Goal: Task Accomplishment & Management: Complete application form

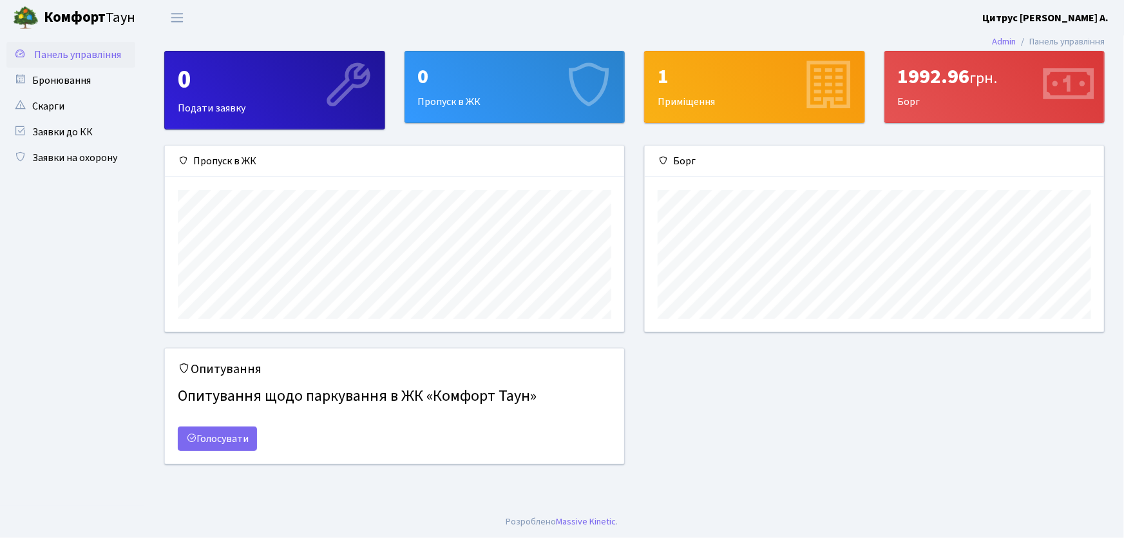
scroll to position [186, 459]
click at [88, 153] on link "Заявки на охорону" at bounding box center [70, 158] width 129 height 26
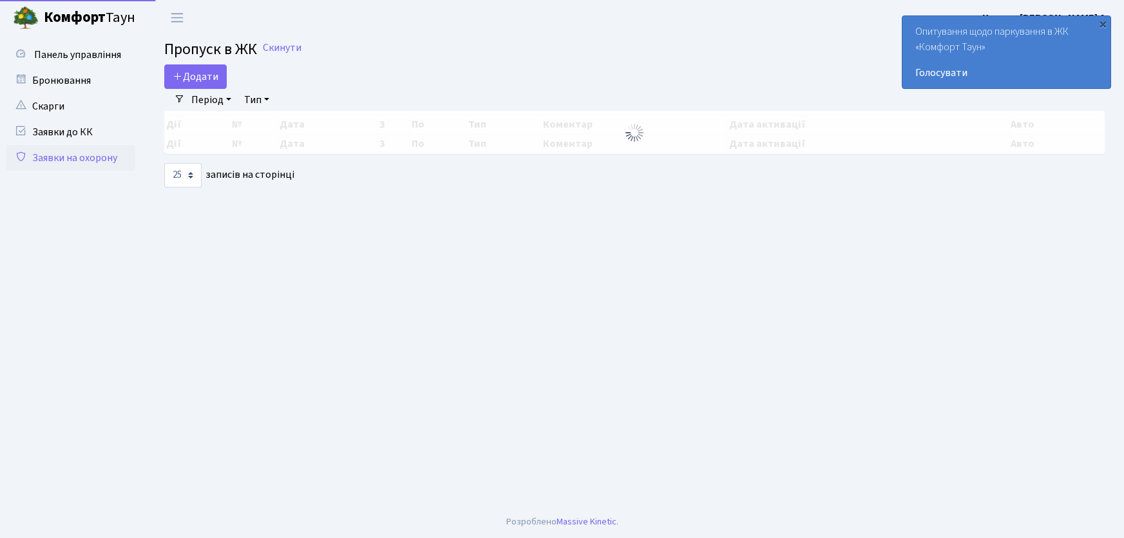
select select "25"
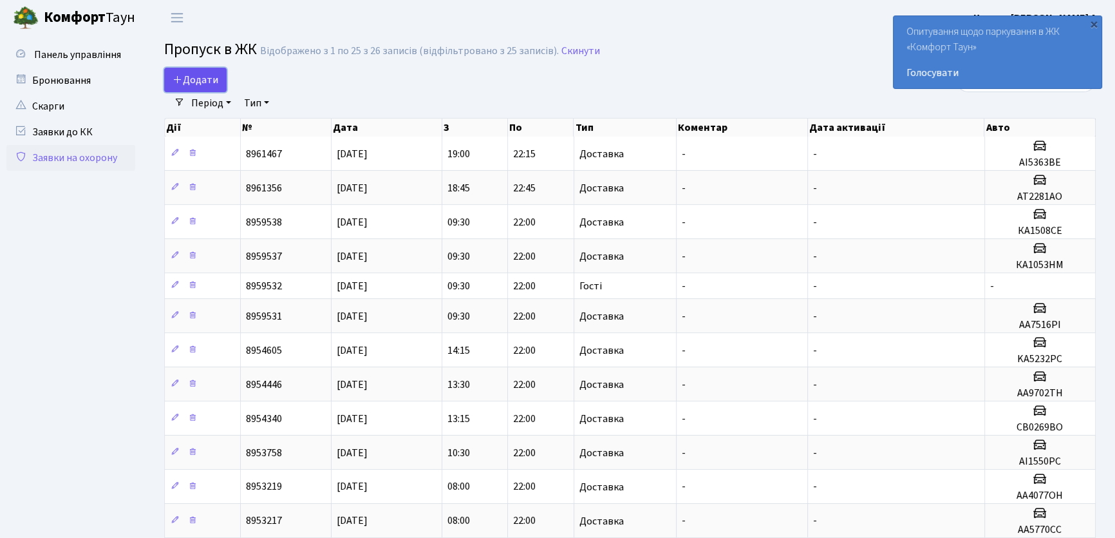
click at [203, 78] on span "Додати" at bounding box center [196, 80] width 46 height 14
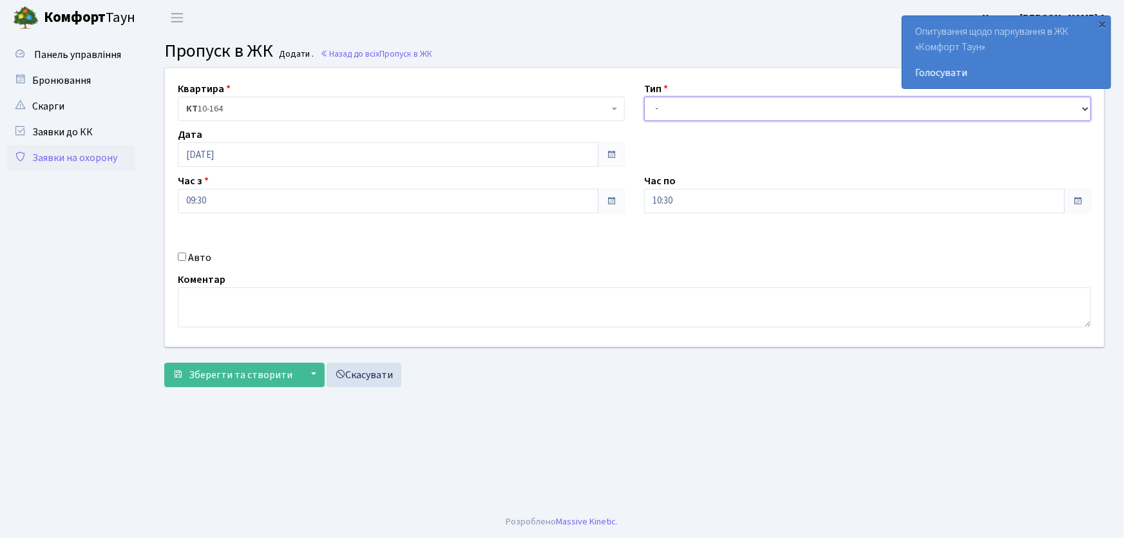
click at [658, 115] on select "- Доставка Таксі Гості Сервіс" at bounding box center [867, 109] width 447 height 24
select select "1"
click at [644, 97] on select "- Доставка Таксі Гості Сервіс" at bounding box center [867, 109] width 447 height 24
drag, startPoint x: 671, startPoint y: 207, endPoint x: 610, endPoint y: 212, distance: 61.4
click at [610, 212] on div "Квартира <b>КТ</b>&nbsp;&nbsp;&nbsp;&nbsp;10-164 КТ 10-164 Тип - Доставка Таксі…" at bounding box center [634, 207] width 958 height 278
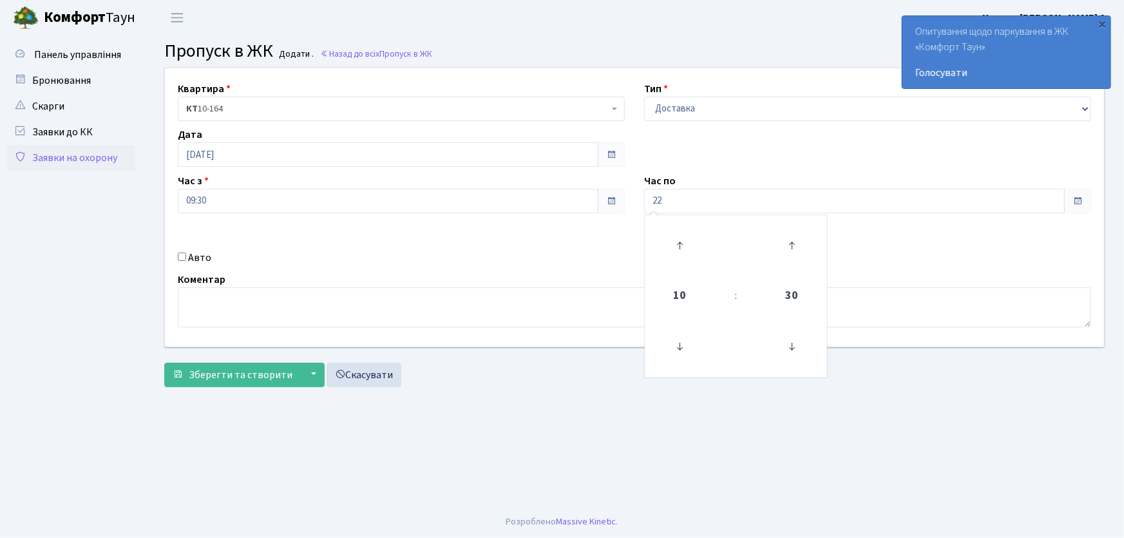
type input "22:00"
click at [179, 253] on input "Авто" at bounding box center [182, 256] width 8 height 8
checkbox input "true"
type input "АА7563ІО"
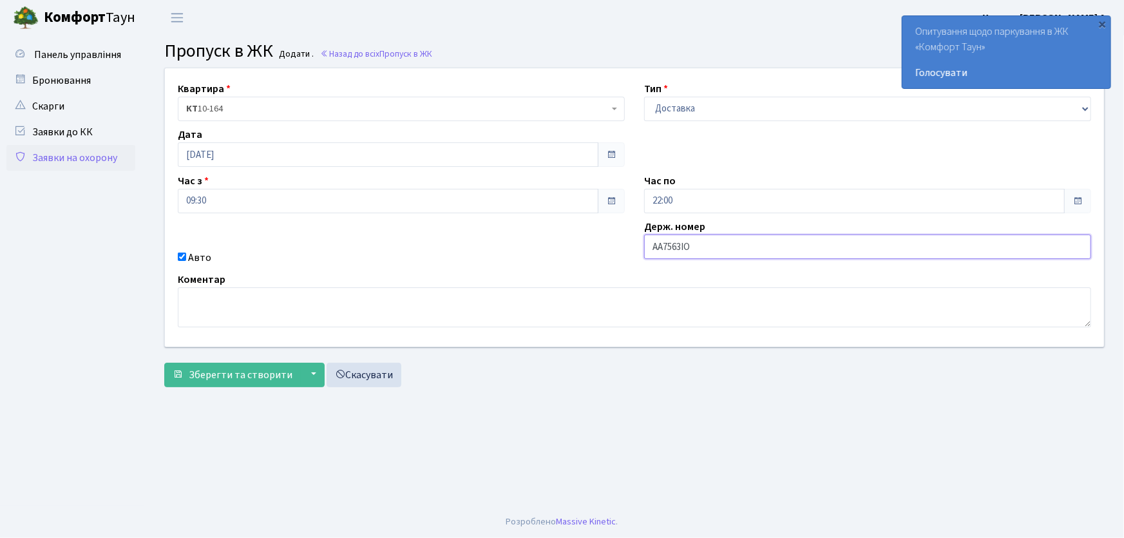
click at [164, 363] on button "Зберегти та створити" at bounding box center [232, 375] width 137 height 24
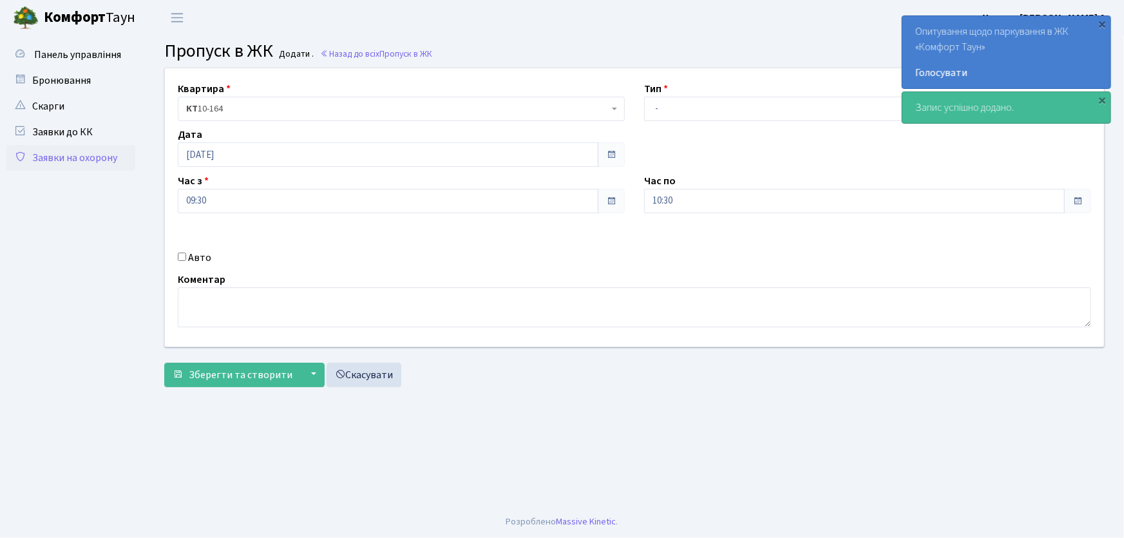
click at [380, 523] on footer "Розроблено Massive Kinetic ." at bounding box center [562, 521] width 1124 height 32
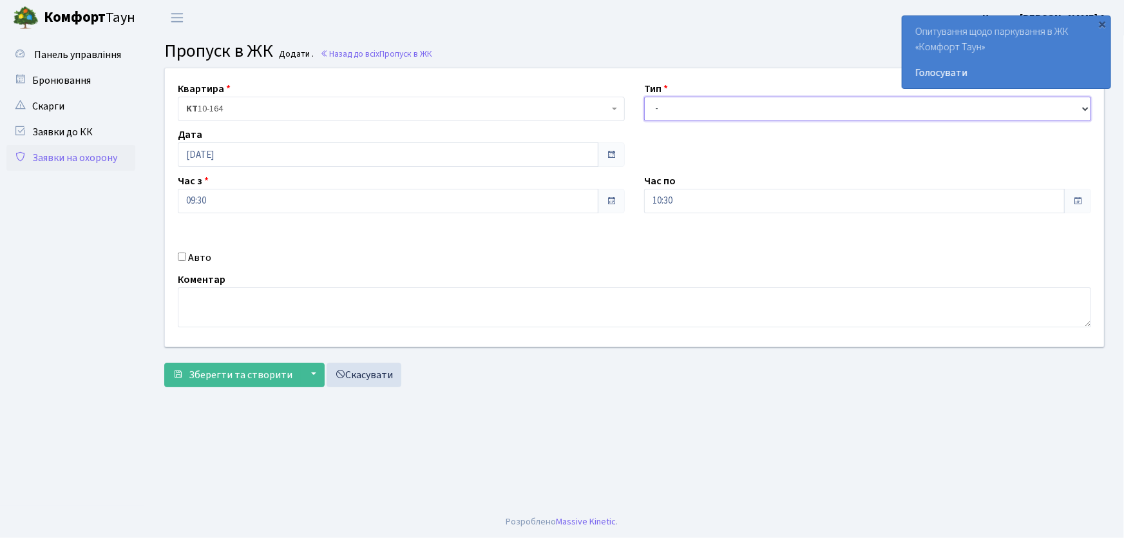
click at [664, 102] on select "- Доставка Таксі Гості Сервіс" at bounding box center [867, 109] width 447 height 24
select select "1"
click at [644, 97] on select "- Доставка Таксі Гості Сервіс" at bounding box center [867, 109] width 447 height 24
drag, startPoint x: 679, startPoint y: 203, endPoint x: 632, endPoint y: 203, distance: 46.4
click at [632, 203] on div "Квартира <b>КТ</b>&nbsp;&nbsp;&nbsp;&nbsp;10-164 КТ 10-164 Тип - Доставка Таксі…" at bounding box center [634, 207] width 958 height 278
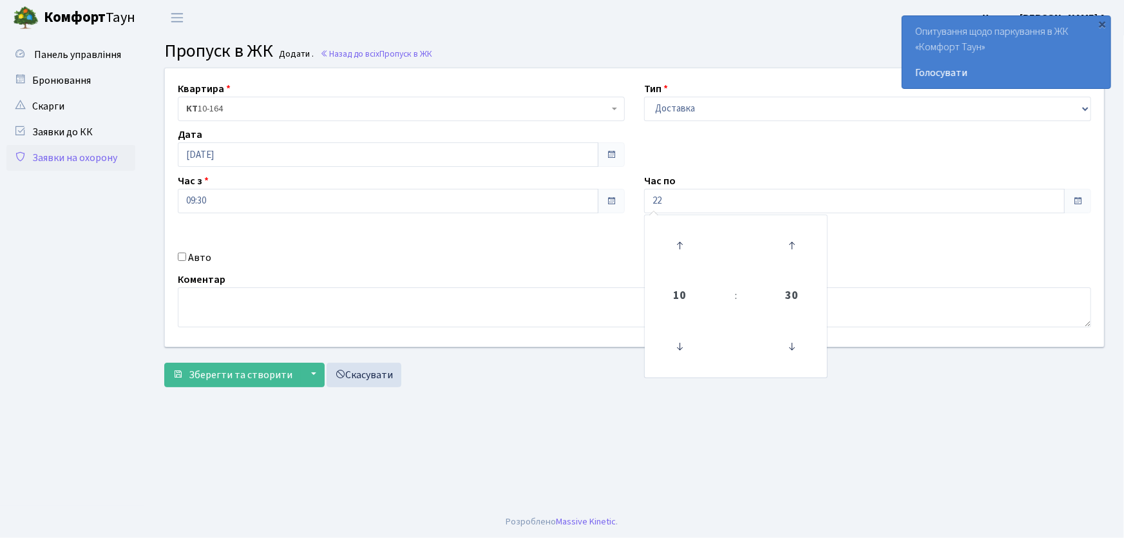
type input "22:00"
click at [182, 258] on input "Авто" at bounding box center [182, 256] width 8 height 8
checkbox input "true"
type input "КА1053НМ"
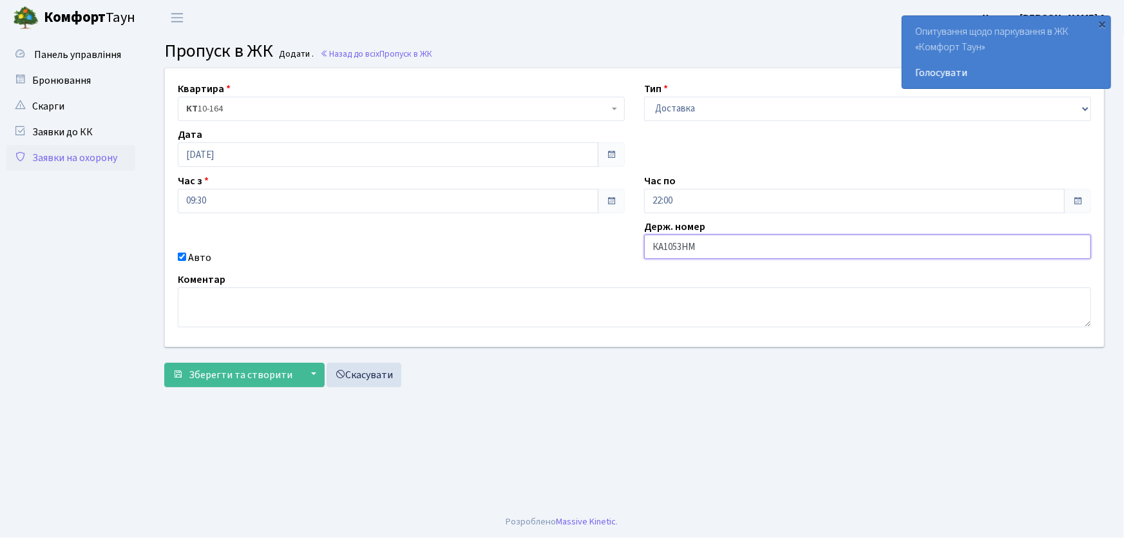
click at [164, 363] on button "Зберегти та створити" at bounding box center [232, 375] width 137 height 24
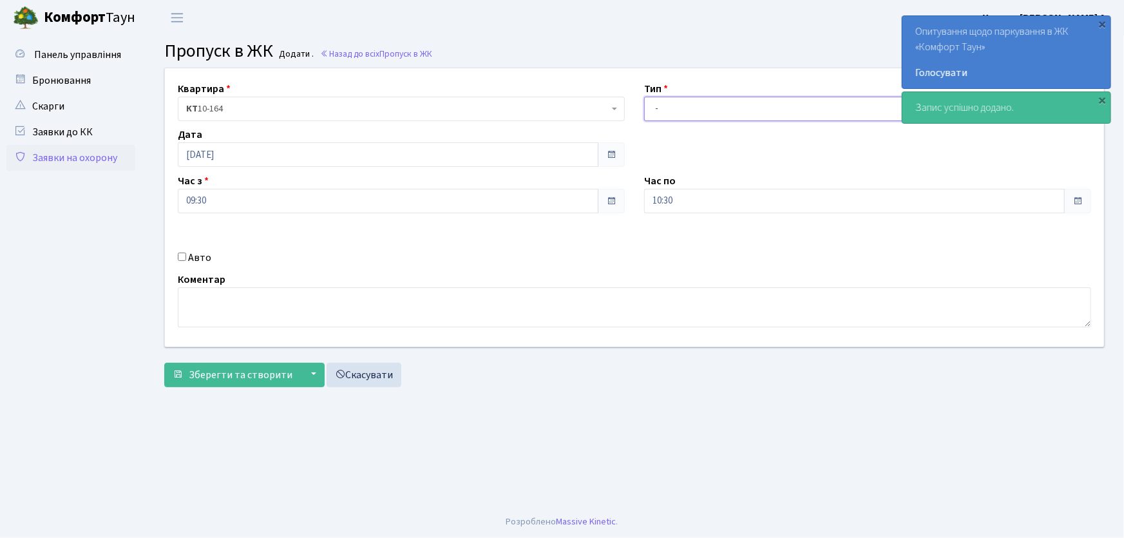
click at [653, 113] on select "- Доставка Таксі Гості Сервіс" at bounding box center [867, 109] width 447 height 24
select select "1"
click at [644, 97] on select "- Доставка Таксі Гості Сервіс" at bounding box center [867, 109] width 447 height 24
drag, startPoint x: 683, startPoint y: 191, endPoint x: 626, endPoint y: 189, distance: 57.4
click at [627, 193] on div "Квартира <b>КТ</b>&nbsp;&nbsp;&nbsp;&nbsp;10-164 КТ 10-164 Тип - Доставка Таксі…" at bounding box center [634, 207] width 958 height 278
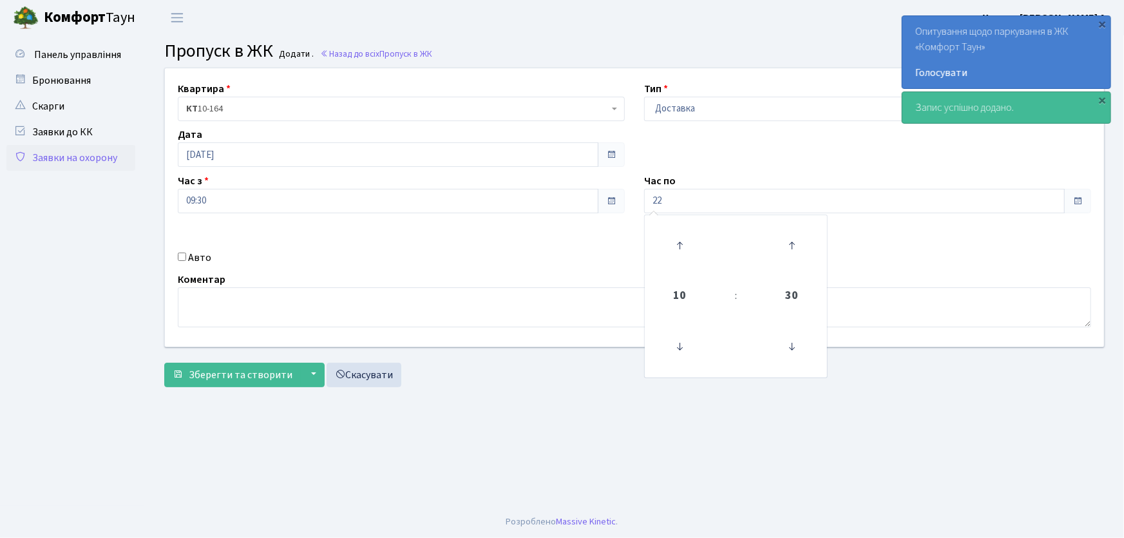
type input "22:00"
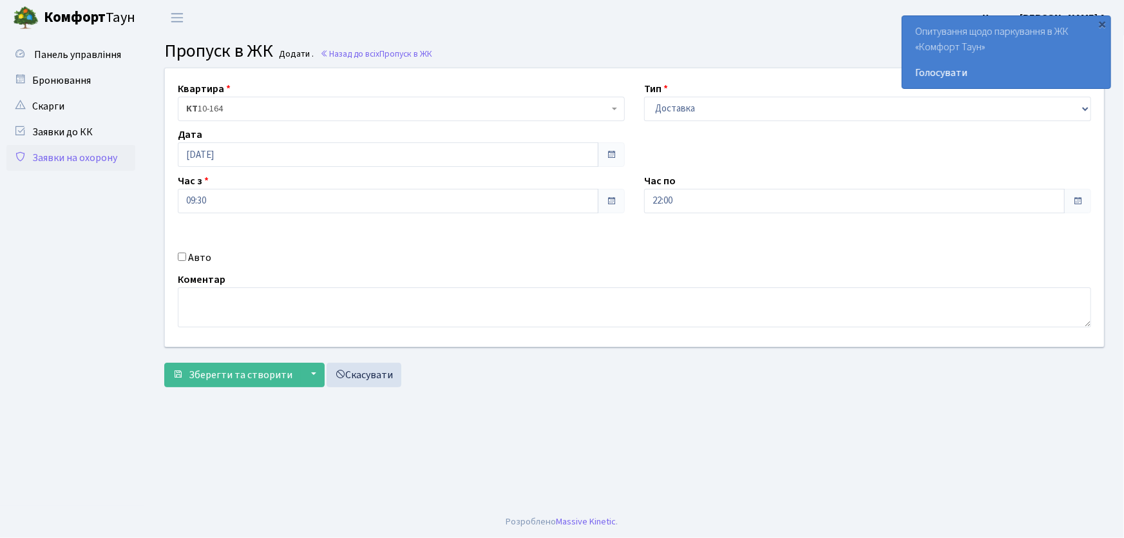
click at [181, 256] on input "Авто" at bounding box center [182, 256] width 8 height 8
checkbox input "true"
type input "КА1508СЕ"
click at [164, 363] on button "Зберегти та створити" at bounding box center [232, 375] width 137 height 24
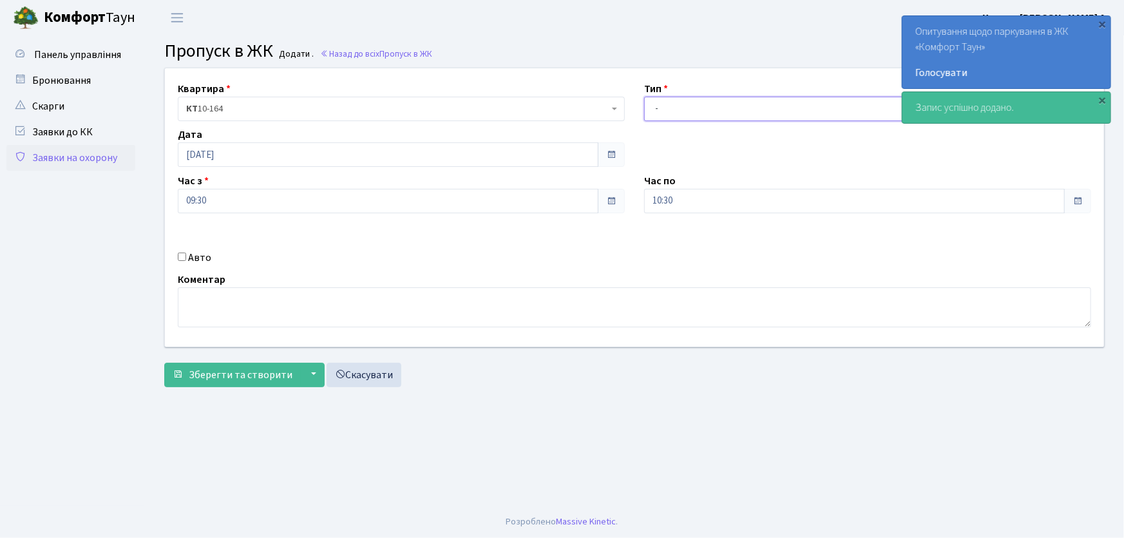
click at [685, 113] on select "- Доставка Таксі Гості Сервіс" at bounding box center [867, 109] width 447 height 24
select select "3"
click at [644, 97] on select "- Доставка Таксі Гості Сервіс" at bounding box center [867, 109] width 447 height 24
drag, startPoint x: 681, startPoint y: 198, endPoint x: 608, endPoint y: 214, distance: 74.5
click at [623, 210] on div "Квартира <b>КТ</b>&nbsp;&nbsp;&nbsp;&nbsp;10-164 КТ 10-164 Тип - Доставка Таксі…" at bounding box center [634, 207] width 958 height 278
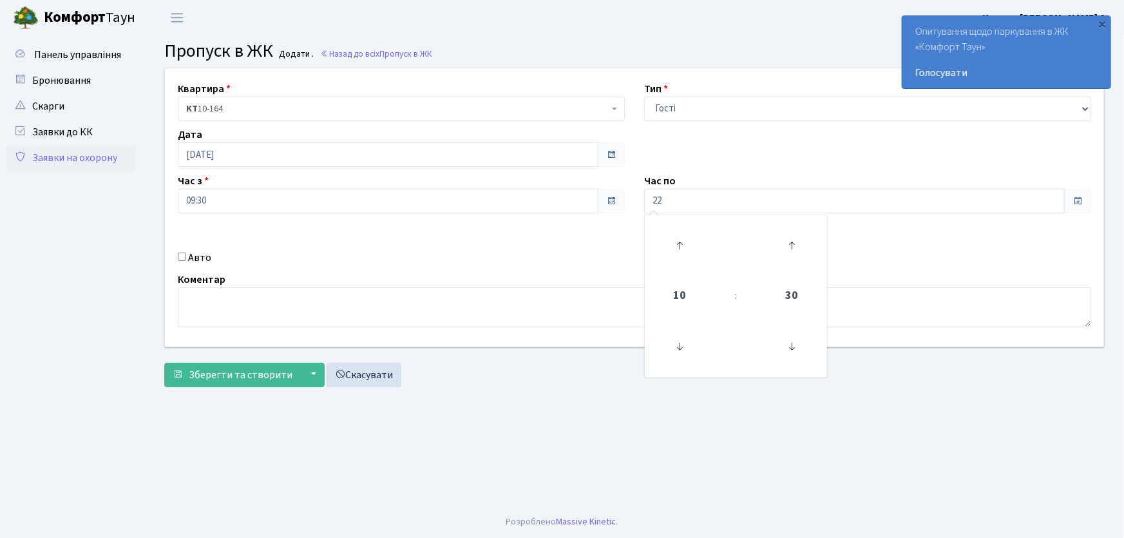
type input "22:00"
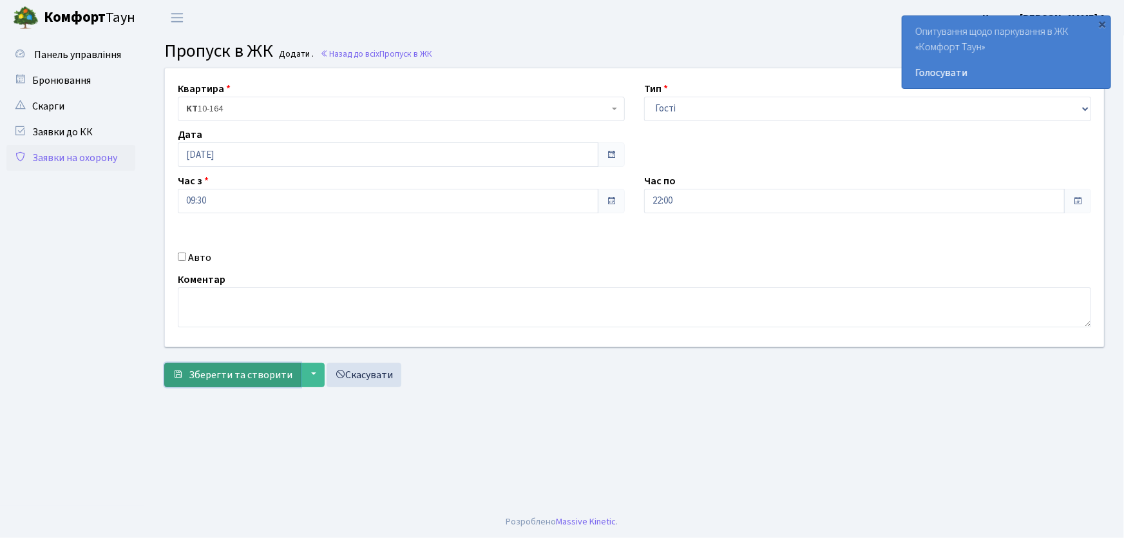
click at [193, 368] on span "Зберегти та створити" at bounding box center [241, 375] width 104 height 14
drag, startPoint x: 679, startPoint y: 102, endPoint x: 684, endPoint y: 119, distance: 18.3
click at [679, 102] on select "- Доставка Таксі Гості Сервіс" at bounding box center [867, 109] width 447 height 24
select select "1"
click at [644, 97] on select "- Доставка Таксі Гості Сервіс" at bounding box center [867, 109] width 447 height 24
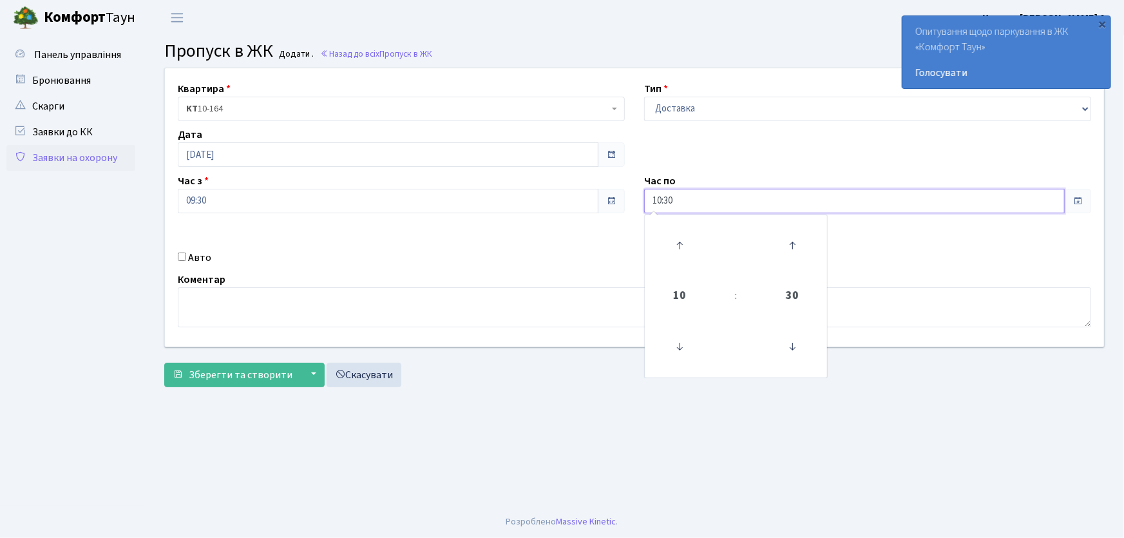
drag, startPoint x: 687, startPoint y: 193, endPoint x: 637, endPoint y: 200, distance: 50.6
click at [637, 200] on div "Час по 10:30 10 : 30 00 01 02 03 04 05 06 07 08 09 10 11 12 13 14 15 16 17 18 1…" at bounding box center [867, 193] width 466 height 40
type input "22:00"
click at [181, 252] on input "Авто" at bounding box center [182, 256] width 8 height 8
checkbox input "true"
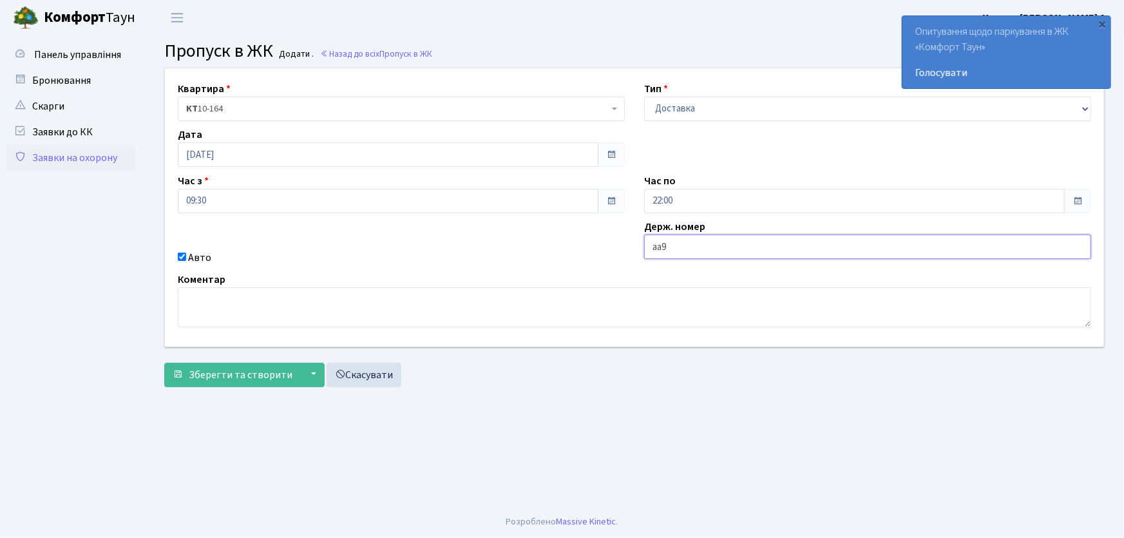
type input "АА9702ТН"
click at [164, 363] on button "Зберегти та створити" at bounding box center [232, 375] width 137 height 24
click at [90, 160] on link "Заявки на охорону" at bounding box center [70, 158] width 129 height 26
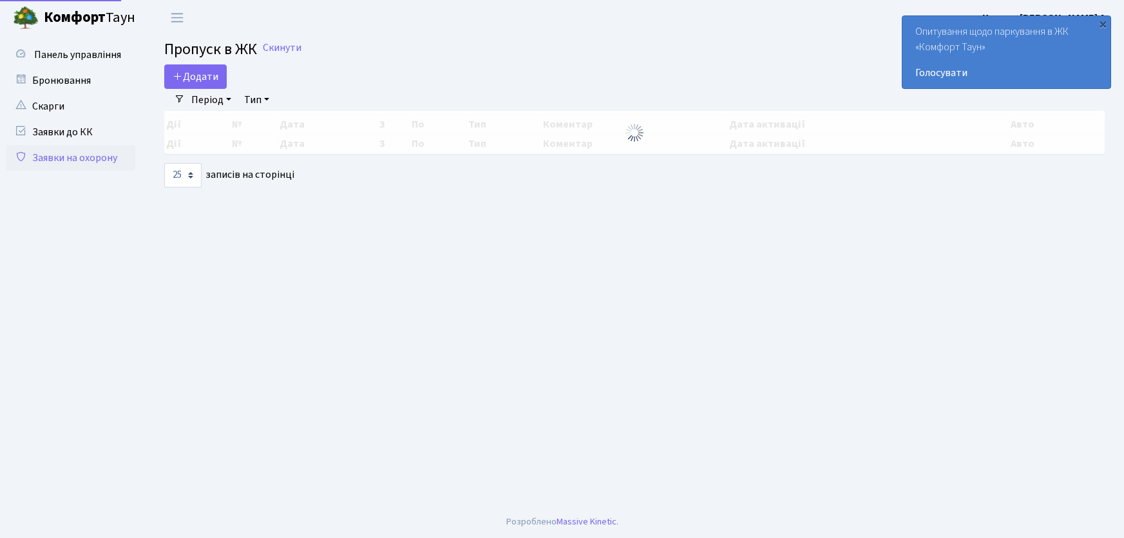
select select "25"
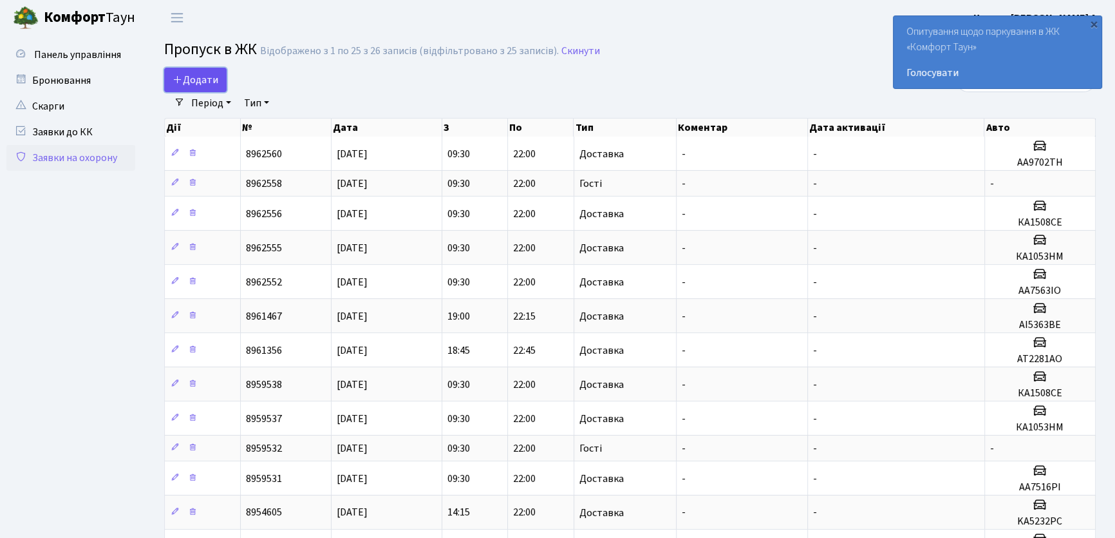
click at [214, 82] on span "Додати" at bounding box center [196, 80] width 46 height 14
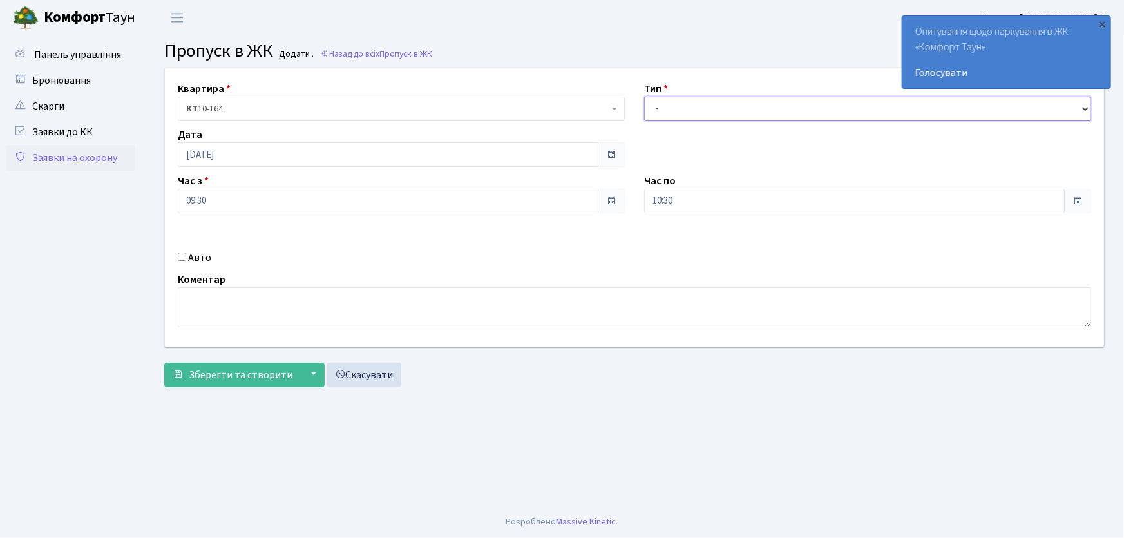
drag, startPoint x: 658, startPoint y: 114, endPoint x: 665, endPoint y: 120, distance: 8.7
click at [658, 114] on select "- Доставка Таксі Гості Сервіс" at bounding box center [867, 109] width 447 height 24
select select "1"
click at [644, 97] on select "- Доставка Таксі Гості Сервіс" at bounding box center [867, 109] width 447 height 24
drag, startPoint x: 677, startPoint y: 195, endPoint x: 632, endPoint y: 199, distance: 45.2
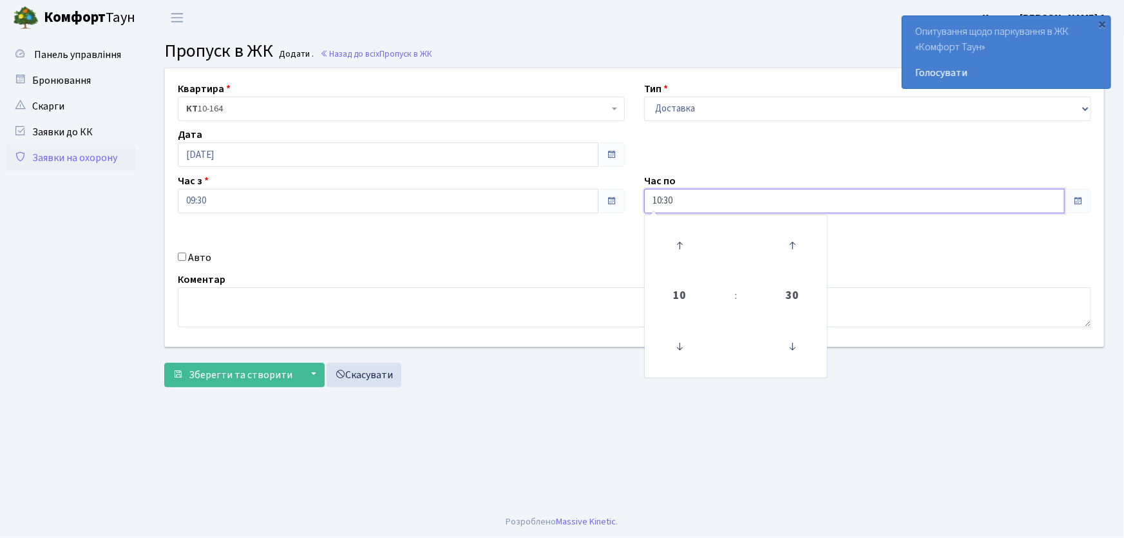
click at [632, 199] on div "Квартира <b>КТ</b>&nbsp;&nbsp;&nbsp;&nbsp;10-164 КТ 10-164 Тип - Доставка Таксі…" at bounding box center [634, 207] width 958 height 278
type input "22:00"
click at [184, 254] on input "Авто" at bounding box center [182, 256] width 8 height 8
checkbox input "true"
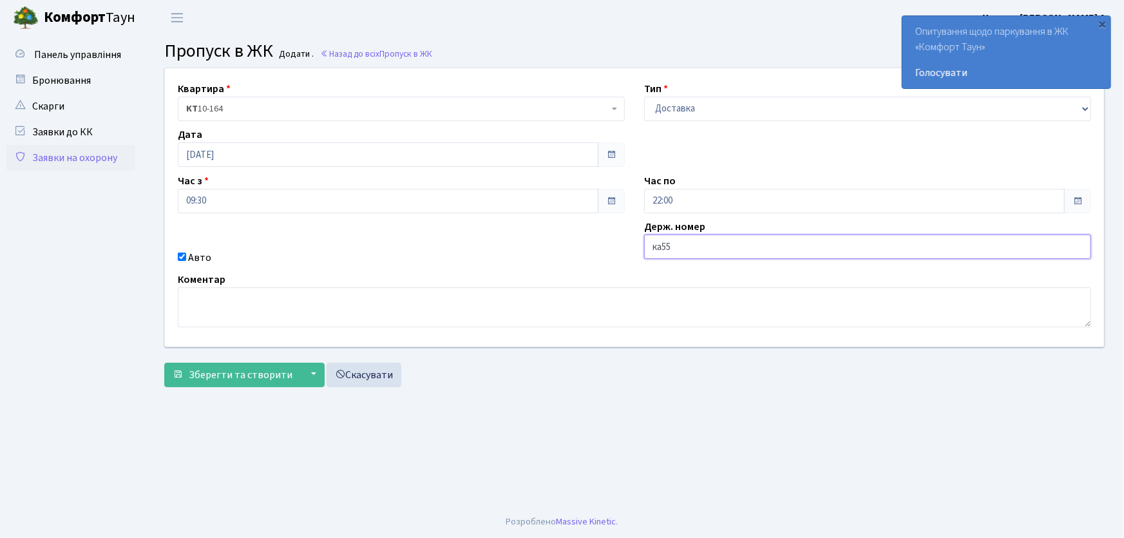
type input "КА5504РА"
click at [164, 363] on button "Зберегти та створити" at bounding box center [232, 375] width 137 height 24
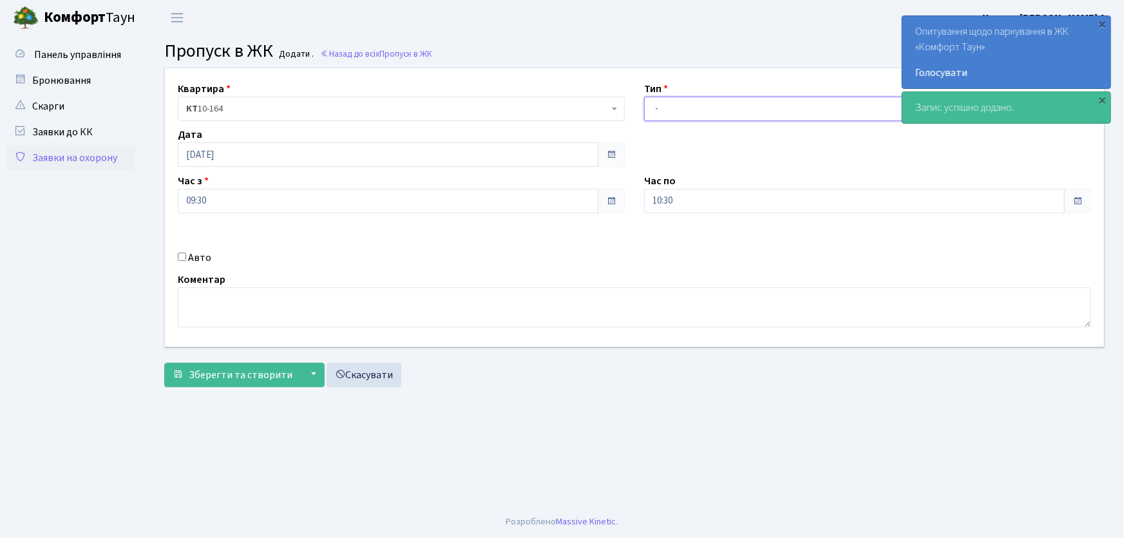
click at [668, 109] on select "- Доставка Таксі Гості Сервіс" at bounding box center [867, 109] width 447 height 24
select select "1"
click at [644, 97] on select "- Доставка Таксі Гості Сервіс" at bounding box center [867, 109] width 447 height 24
drag, startPoint x: 689, startPoint y: 202, endPoint x: 618, endPoint y: 211, distance: 72.1
click at [618, 211] on div "Квартира <b>КТ</b>&nbsp;&nbsp;&nbsp;&nbsp;10-164 КТ 10-164 Тип - Доставка Таксі…" at bounding box center [634, 207] width 958 height 278
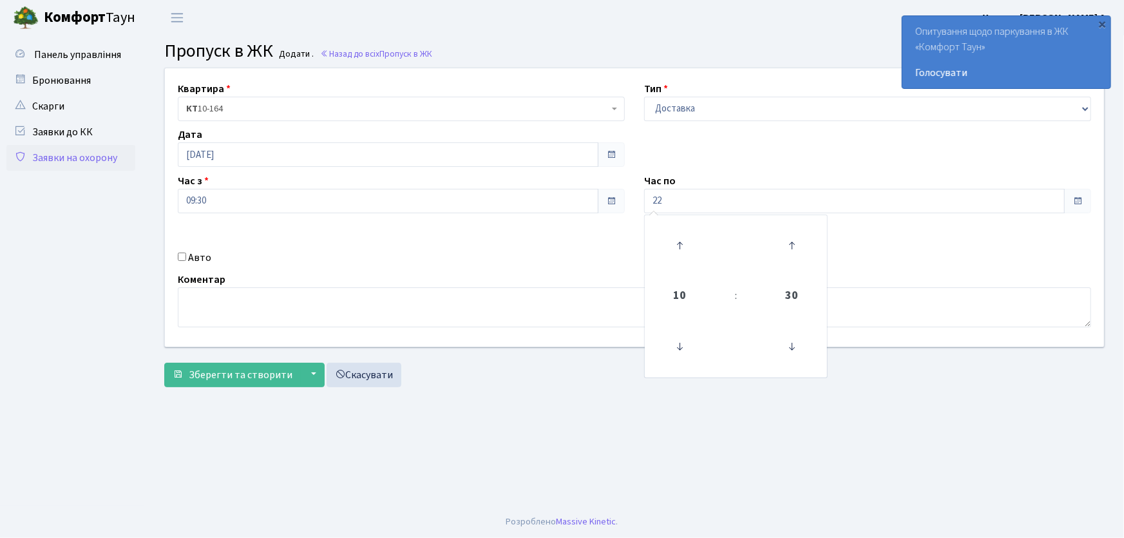
type input "22:00"
click at [182, 256] on input "Авто" at bounding box center [182, 256] width 8 height 8
checkbox input "true"
click at [685, 247] on input "text" at bounding box center [867, 246] width 447 height 24
type input "аа550"
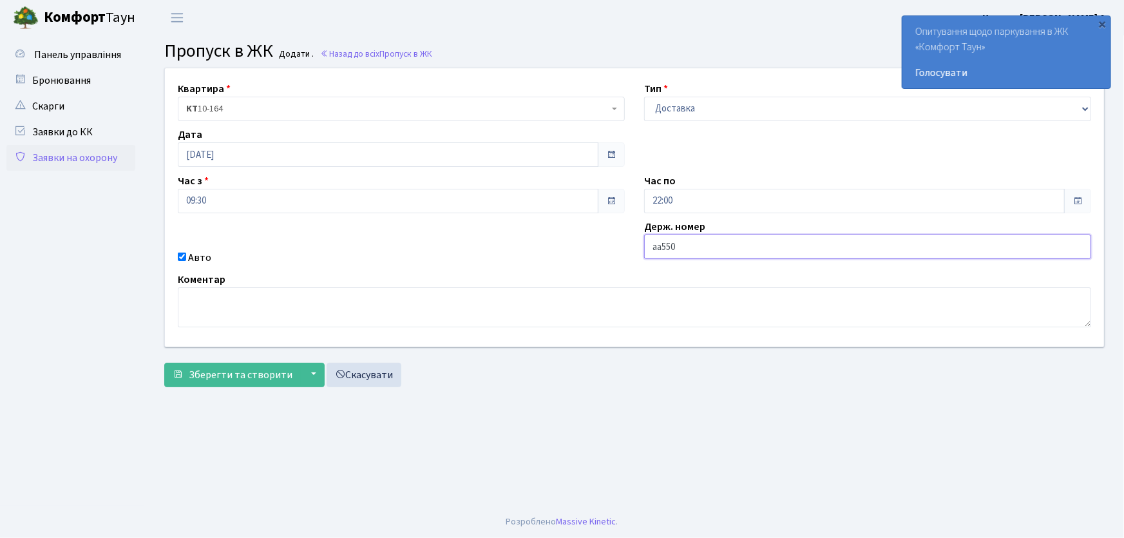
drag, startPoint x: 682, startPoint y: 245, endPoint x: 644, endPoint y: 245, distance: 38.0
click at [644, 245] on input "аа550" at bounding box center [867, 246] width 447 height 24
type input "а"
click at [654, 247] on input "АА5503" at bounding box center [867, 246] width 447 height 24
click at [695, 249] on input "КА5503" at bounding box center [867, 246] width 447 height 24
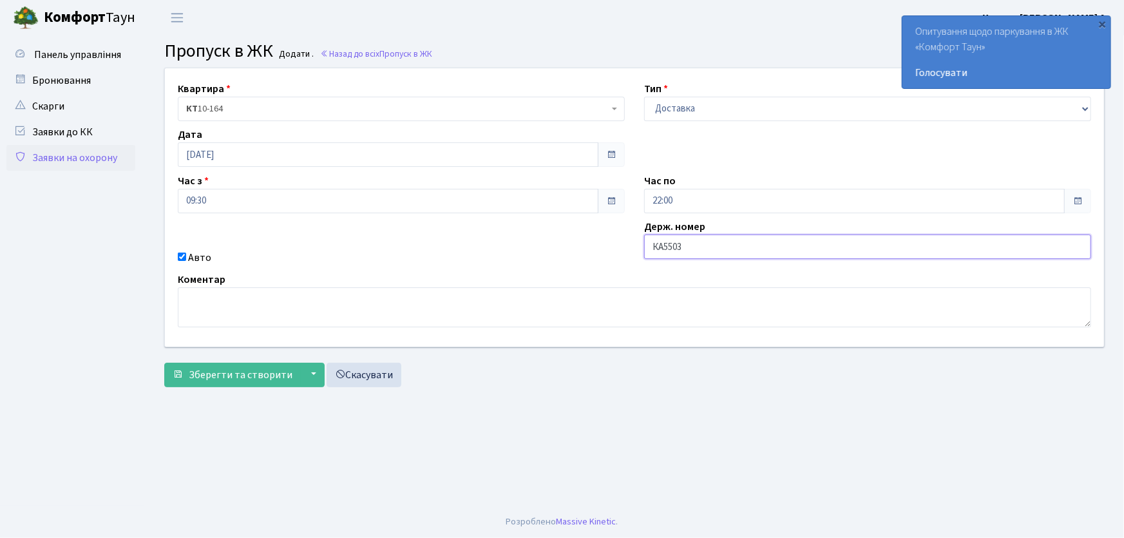
type input "КА5503ІО"
click at [164, 363] on button "Зберегти та створити" at bounding box center [232, 375] width 137 height 24
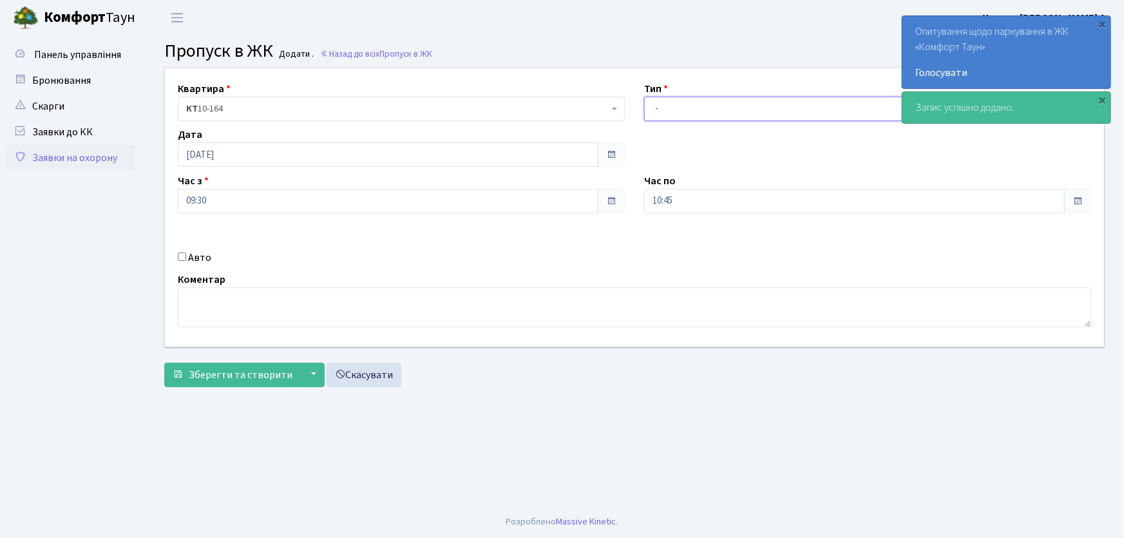
click at [676, 109] on select "- Доставка Таксі Гості Сервіс" at bounding box center [867, 109] width 447 height 24
select select "1"
click at [644, 97] on select "- Доставка Таксі Гості Сервіс" at bounding box center [867, 109] width 447 height 24
drag, startPoint x: 690, startPoint y: 197, endPoint x: 617, endPoint y: 208, distance: 73.6
click at [622, 207] on div "Квартира <b>КТ</b>&nbsp;&nbsp;&nbsp;&nbsp;10-164 КТ 10-164 Тип - Доставка Таксі…" at bounding box center [634, 207] width 958 height 278
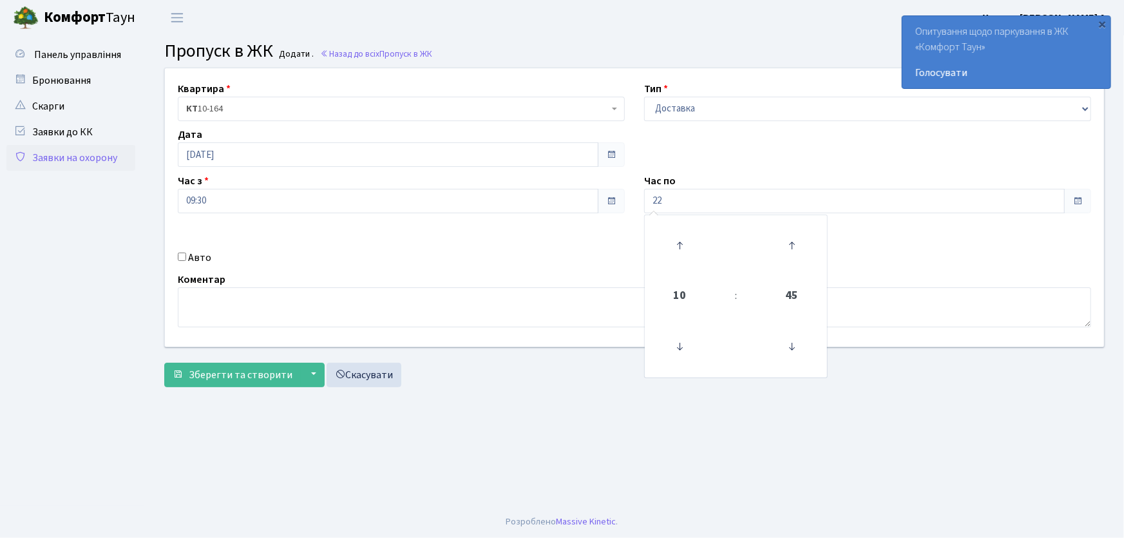
type input "22:00"
click at [185, 256] on input "Авто" at bounding box center [182, 256] width 8 height 8
checkbox input "true"
type input "КА3308МІ"
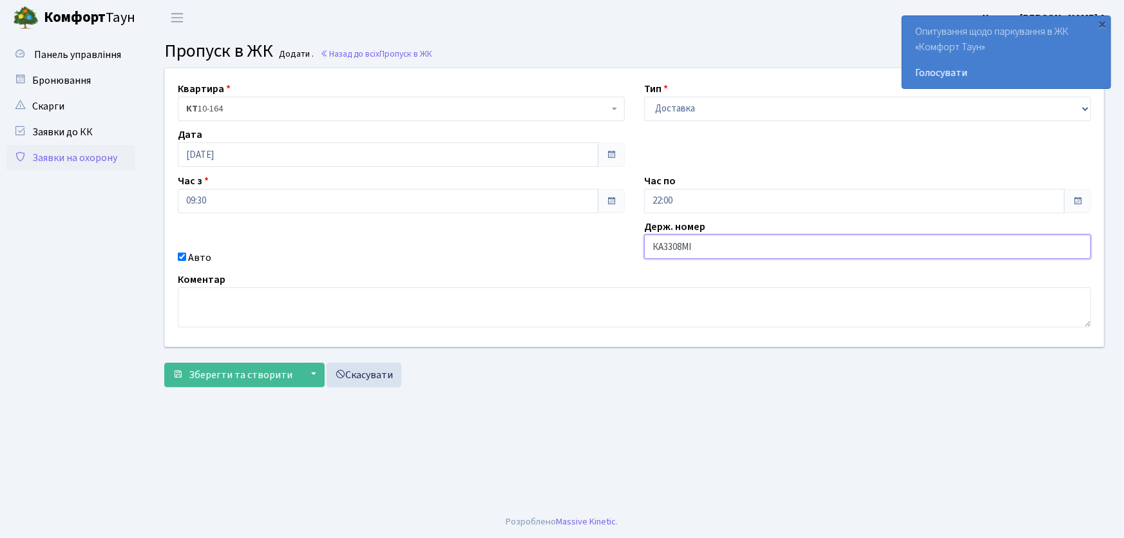
click at [164, 363] on button "Зберегти та створити" at bounding box center [232, 375] width 137 height 24
drag, startPoint x: 401, startPoint y: 486, endPoint x: 294, endPoint y: 507, distance: 109.5
click at [383, 488] on main "Admin Пропуск в ЖК Додати Пропуск в ЖК Додати . Назад до всіх Пропуск в ЖК Квар…" at bounding box center [634, 270] width 979 height 470
